Goal: Share content: Share content

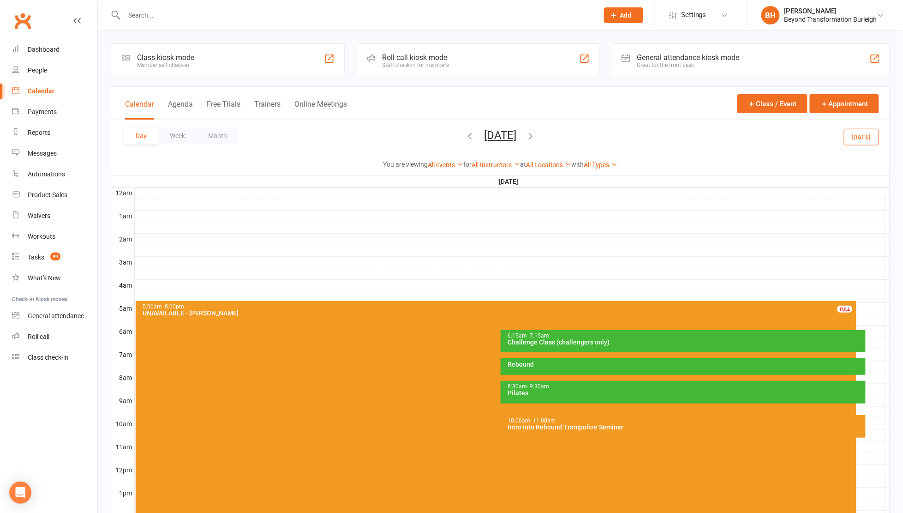
click at [587, 425] on div "Intro Into Rebound Trampoline Seminar" at bounding box center [685, 427] width 357 height 6
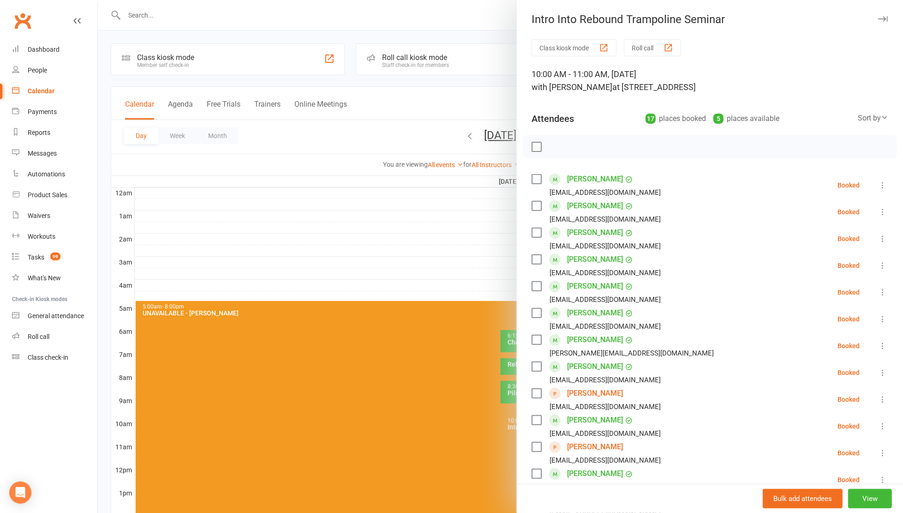
scroll to position [12, 0]
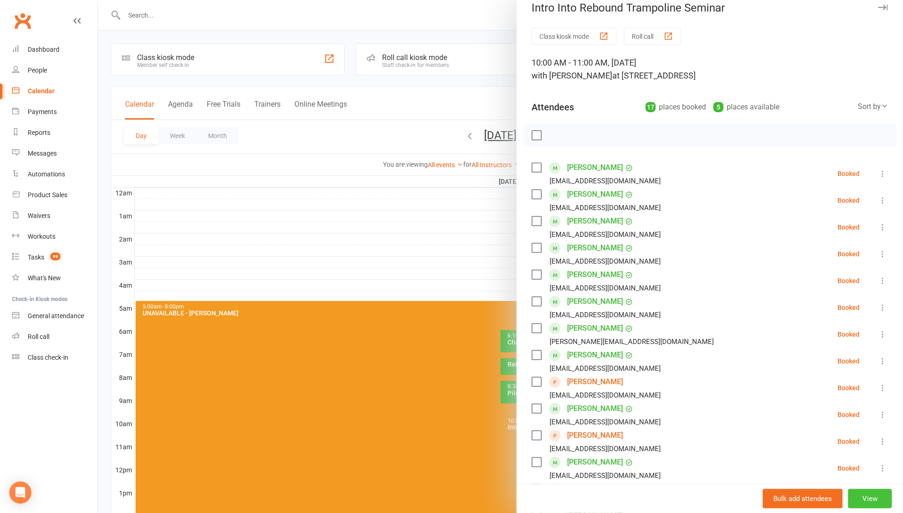
click at [857, 495] on button "View" at bounding box center [870, 498] width 44 height 19
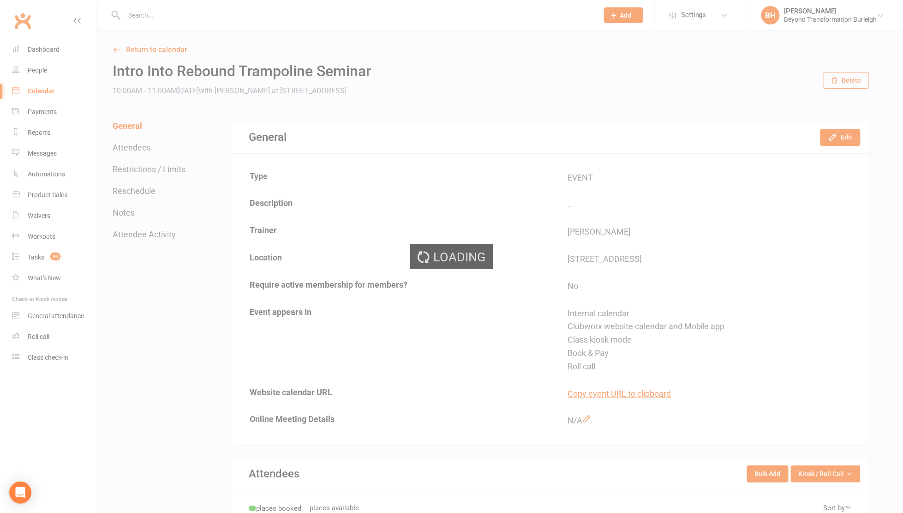
scroll to position [7, 0]
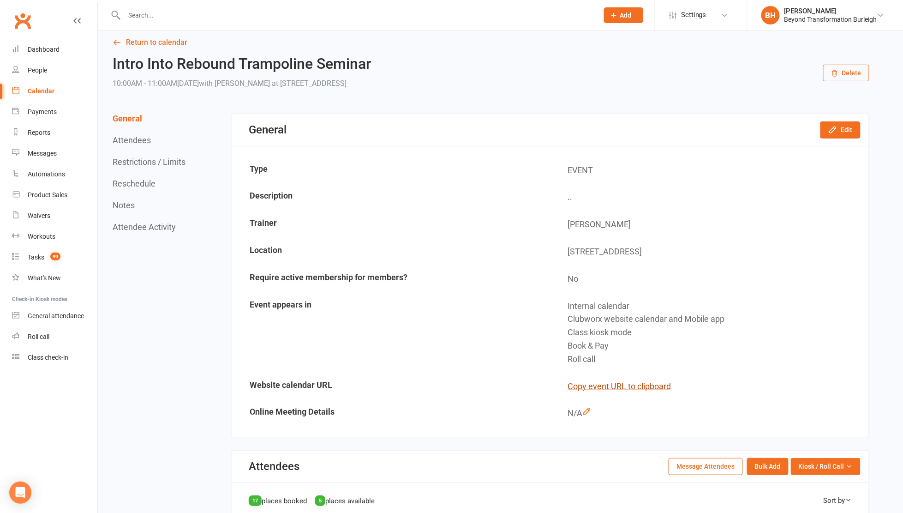
click at [616, 383] on button "Copy event URL to clipboard" at bounding box center [619, 386] width 103 height 13
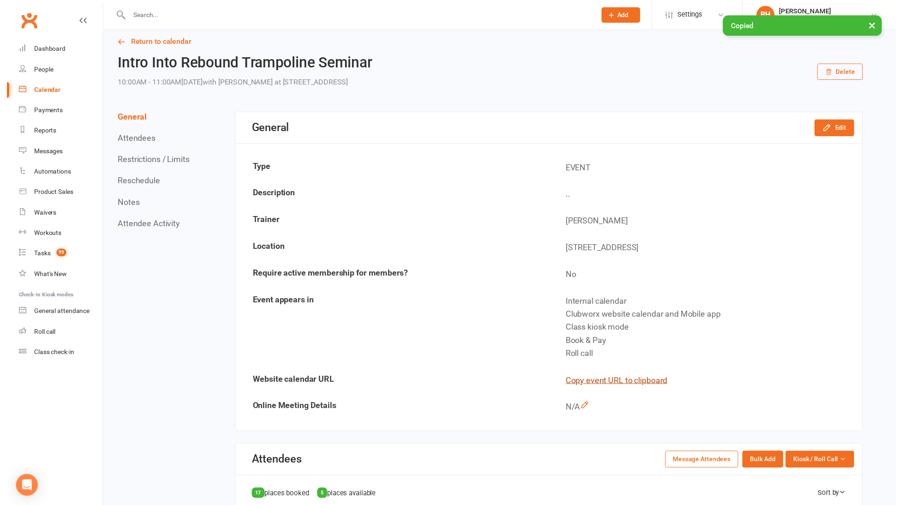
scroll to position [7, 0]
